Goal: Navigation & Orientation: Find specific page/section

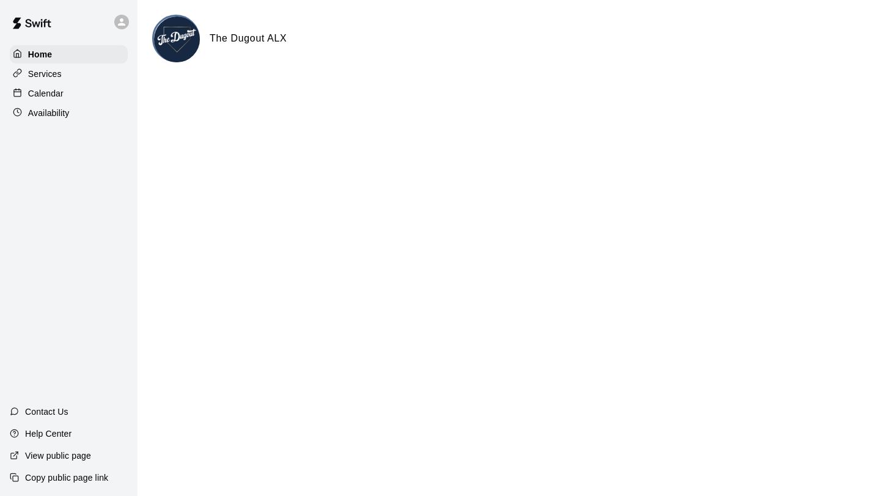
click at [725, 98] on html "Home Services Calendar Availability Contact Us Help Center View public page Cop…" at bounding box center [440, 49] width 880 height 98
click at [481, 98] on html "Home Services Calendar Availability Contact Us Help Center View public page Cop…" at bounding box center [440, 49] width 880 height 98
click at [243, 98] on html "Home Services Calendar Availability Contact Us Help Center View public page Cop…" at bounding box center [440, 49] width 880 height 98
click at [81, 57] on div "Home" at bounding box center [69, 54] width 118 height 18
click at [68, 92] on div "Calendar" at bounding box center [69, 93] width 118 height 18
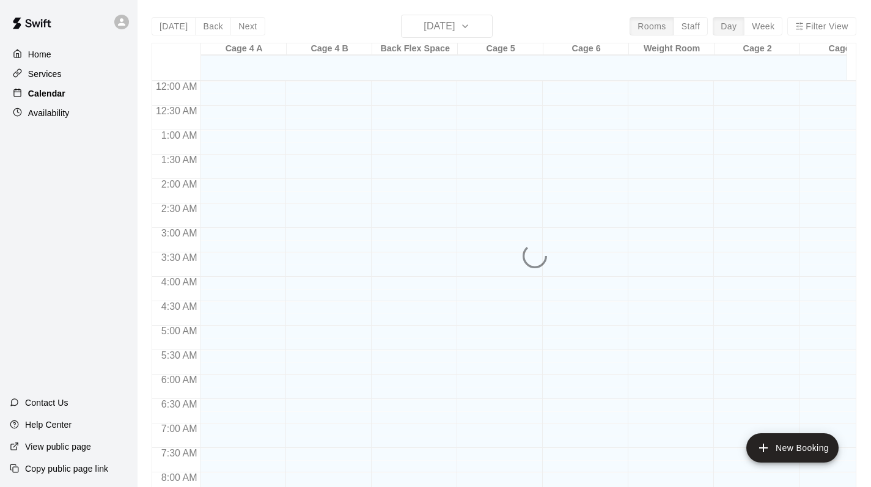
scroll to position [625, 0]
